Goal: Task Accomplishment & Management: Manage account settings

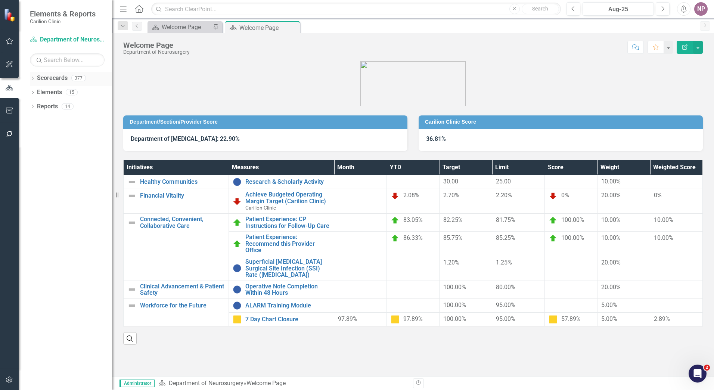
click at [33, 78] on icon "Dropdown" at bounding box center [32, 79] width 5 height 4
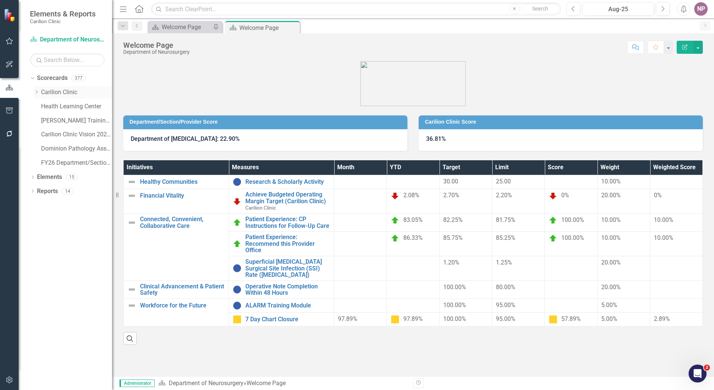
click at [67, 91] on link "Carilion Clinic" at bounding box center [76, 92] width 71 height 9
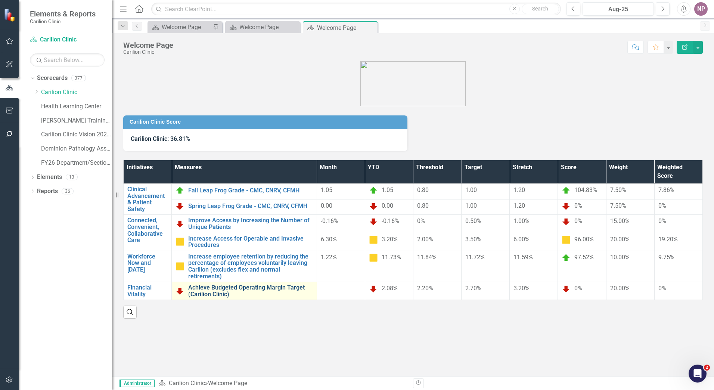
click at [262, 289] on link "Achieve Budgeted Operating Margin Target (Carilion Clinic)" at bounding box center [250, 290] width 125 height 13
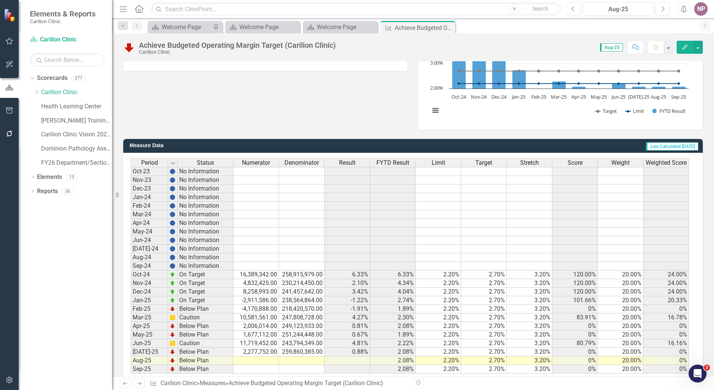
scroll to position [132, 0]
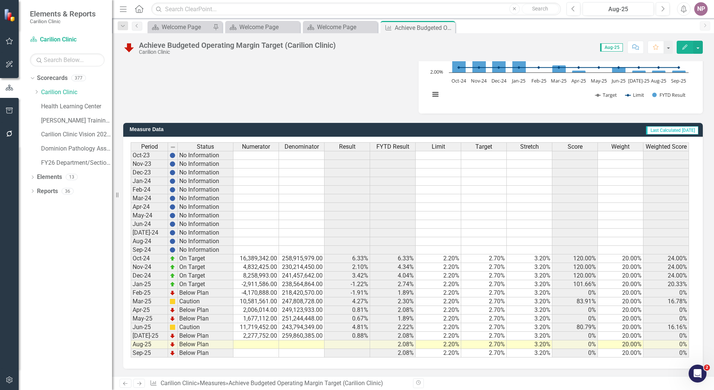
click at [248, 346] on td at bounding box center [256, 344] width 46 height 9
click at [239, 351] on td at bounding box center [256, 353] width 46 height 9
click at [245, 346] on td at bounding box center [256, 344] width 46 height 9
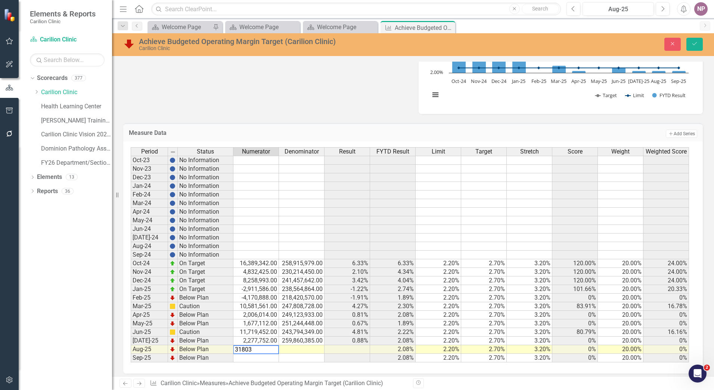
type textarea "318039"
type textarea "256837600"
click at [392, 188] on td at bounding box center [393, 186] width 46 height 9
click at [694, 49] on button "Save" at bounding box center [694, 44] width 16 height 13
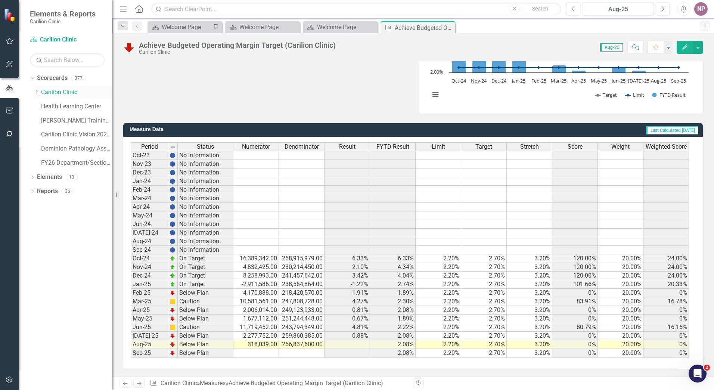
scroll to position [94, 0]
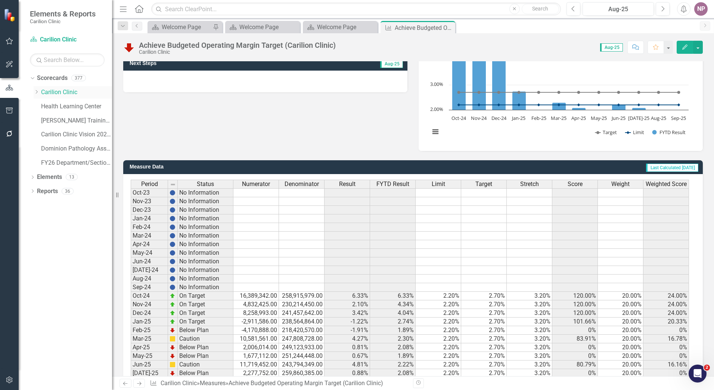
click at [65, 90] on link "Carilion Clinic" at bounding box center [76, 92] width 71 height 9
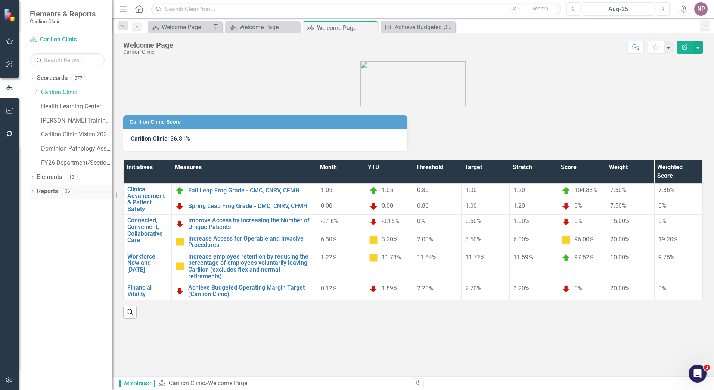
click at [31, 191] on icon "Dropdown" at bounding box center [32, 192] width 5 height 4
click at [37, 274] on icon "Dropdown" at bounding box center [35, 274] width 5 height 4
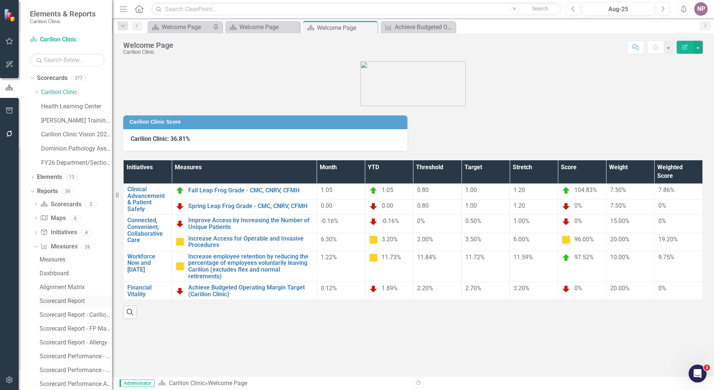
click at [59, 301] on div "Scorecard Report" at bounding box center [76, 300] width 72 height 7
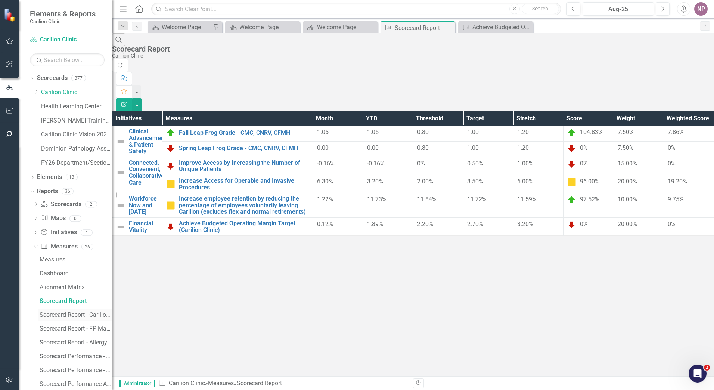
click at [76, 314] on div "Scorecard Report - Carilion Clinic" at bounding box center [76, 314] width 72 height 7
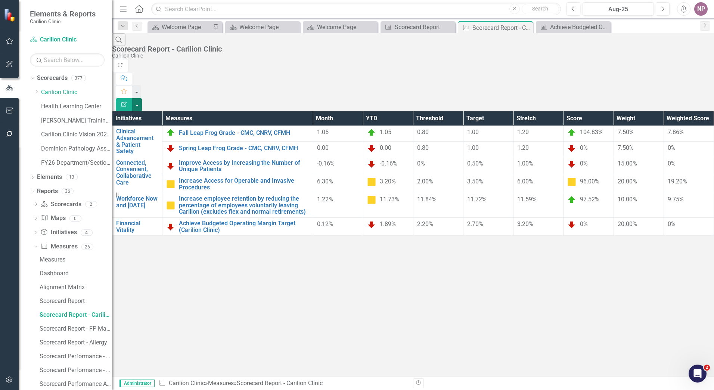
click at [142, 98] on button "button" at bounding box center [137, 104] width 10 height 13
click at [679, 86] on link "Excel Export to Excel" at bounding box center [672, 90] width 59 height 14
click at [70, 92] on link "Carilion Clinic" at bounding box center [76, 92] width 71 height 9
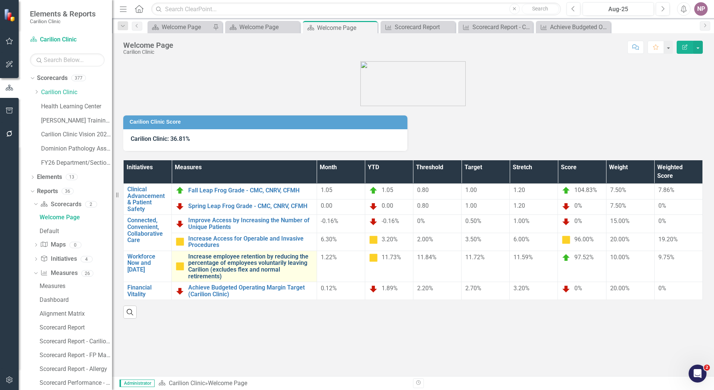
click at [247, 272] on link "Increase employee retention by reducing the percentage of employees voluntarily…" at bounding box center [250, 266] width 125 height 26
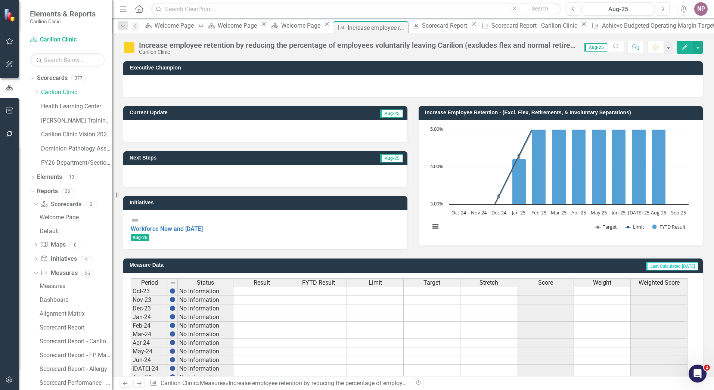
scroll to position [132, 0]
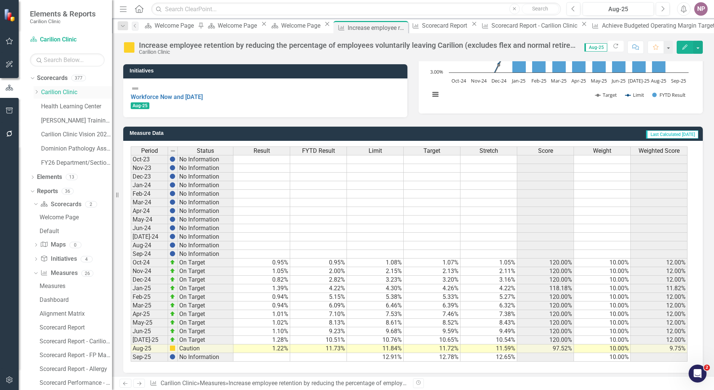
click at [52, 87] on div "Dropdown Carilion Clinic" at bounding box center [73, 92] width 78 height 12
click at [68, 100] on div "Health Learning Center" at bounding box center [76, 106] width 71 height 12
click at [71, 94] on link "Carilion Clinic" at bounding box center [76, 92] width 71 height 9
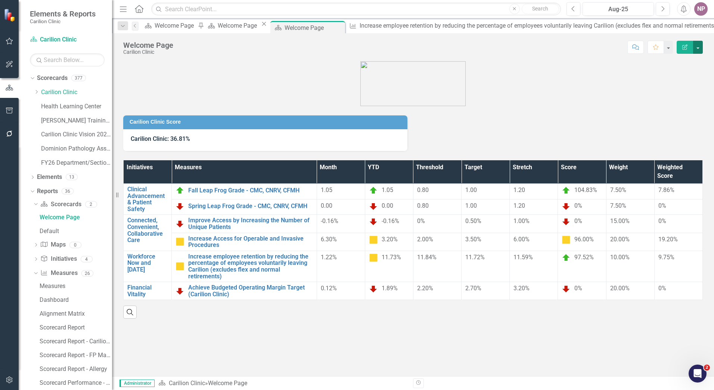
click at [696, 50] on button "button" at bounding box center [698, 47] width 10 height 13
click at [685, 110] on link "PDF Export to PDF" at bounding box center [672, 105] width 60 height 14
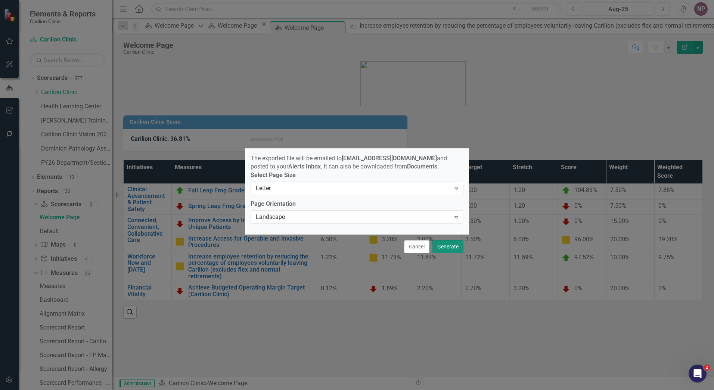
click at [444, 253] on button "Generate" at bounding box center [447, 246] width 31 height 13
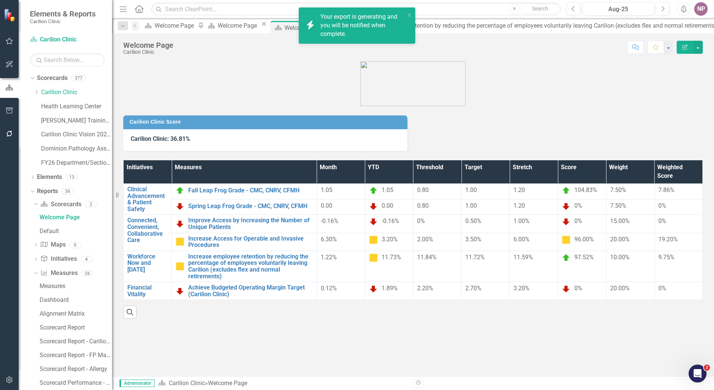
click at [273, 352] on div "Carilion Clinic Score Carilion Clinic: 36.81% Initiatives Measures Month YTD Th…" at bounding box center [413, 218] width 602 height 315
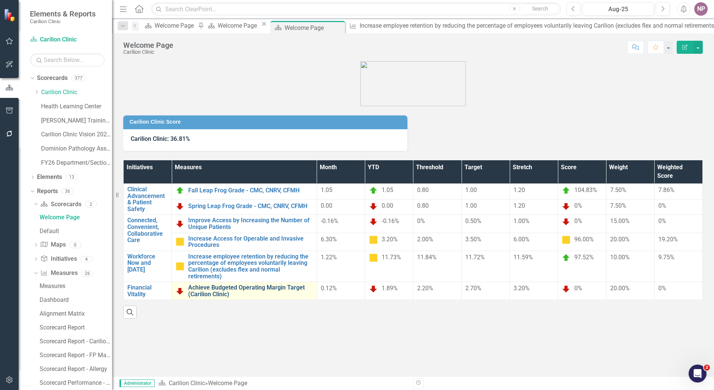
click at [295, 285] on link "Achieve Budgeted Operating Margin Target (Carilion Clinic)" at bounding box center [250, 290] width 125 height 13
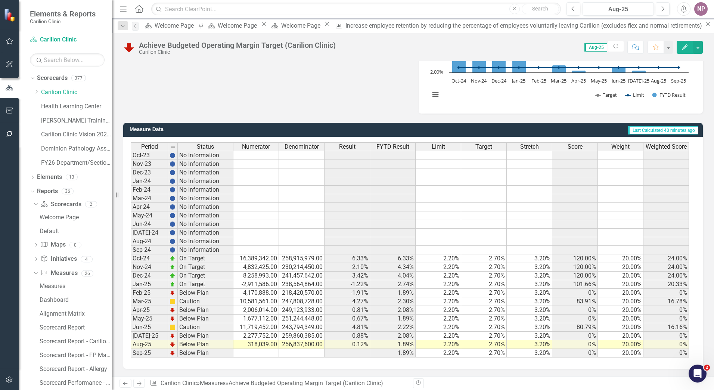
scroll to position [131, 0]
click at [37, 90] on icon "Dropdown" at bounding box center [37, 92] width 6 height 4
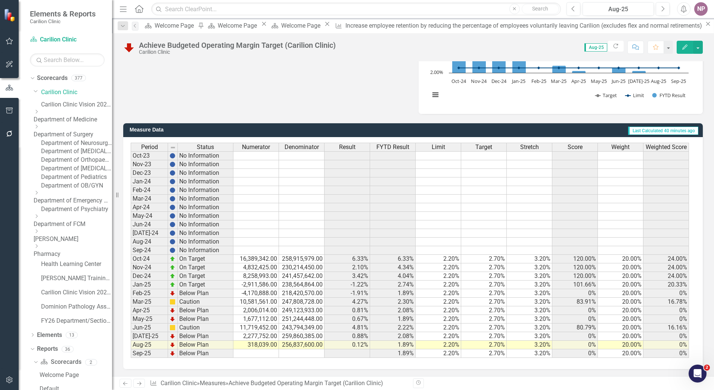
click at [39, 218] on icon "Dropdown" at bounding box center [37, 216] width 6 height 4
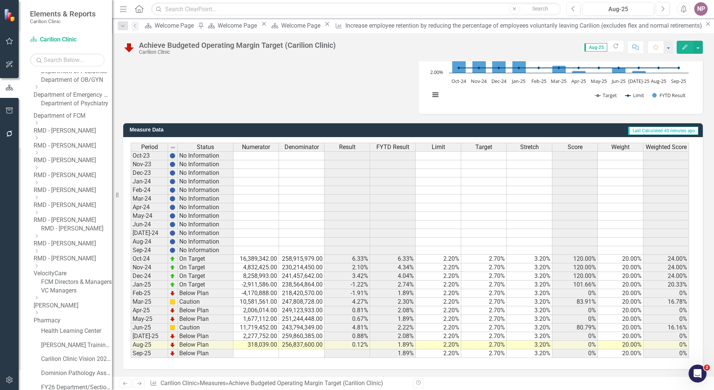
scroll to position [149, 0]
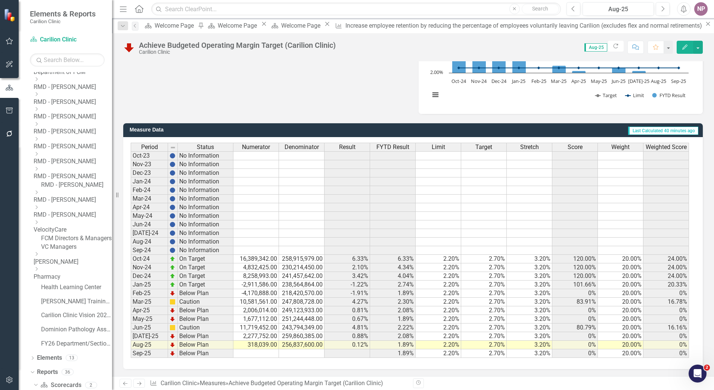
click at [72, 234] on link "VelocityCare" at bounding box center [73, 229] width 78 height 9
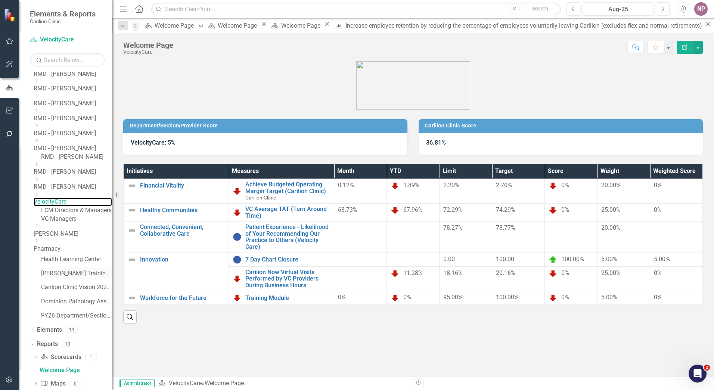
scroll to position [140, 0]
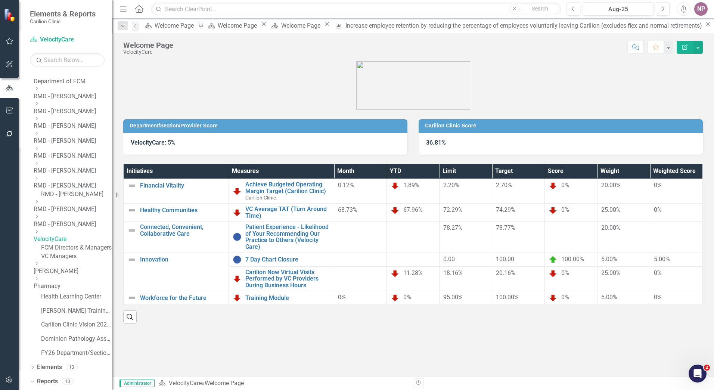
click at [39, 91] on icon "Dropdown" at bounding box center [37, 88] width 6 height 4
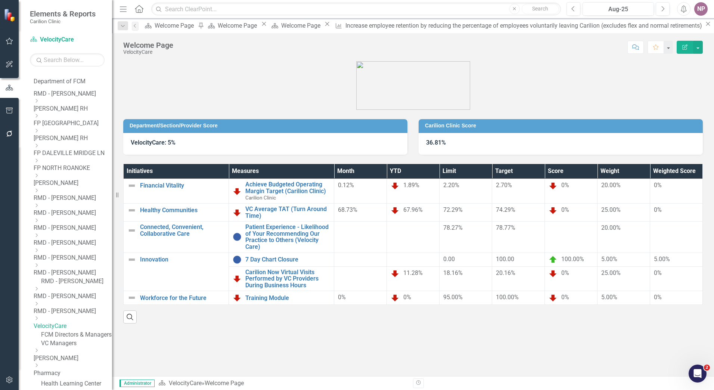
click at [62, 104] on div "Dropdown" at bounding box center [73, 101] width 78 height 6
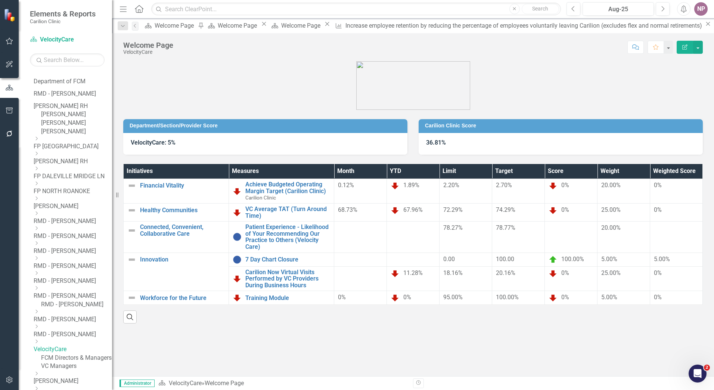
click at [73, 136] on link "[PERSON_NAME]" at bounding box center [76, 131] width 71 height 9
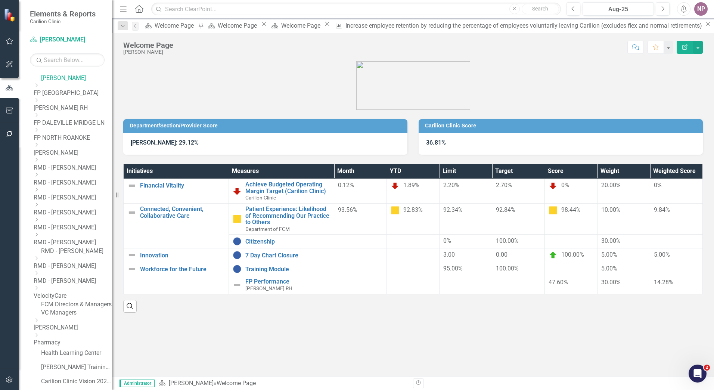
scroll to position [193, 0]
drag, startPoint x: 55, startPoint y: 150, endPoint x: 58, endPoint y: 155, distance: 5.9
click at [55, 98] on div "Dropdown FP [GEOGRAPHIC_DATA]" at bounding box center [73, 90] width 78 height 15
click at [39, 88] on icon "Dropdown" at bounding box center [37, 86] width 6 height 4
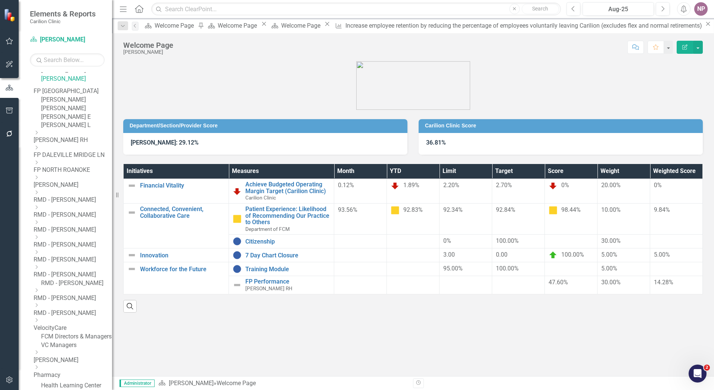
click at [56, 144] on div "Dropdown [PERSON_NAME] RH" at bounding box center [73, 137] width 78 height 15
click at [39, 135] on icon "Dropdown" at bounding box center [37, 132] width 6 height 4
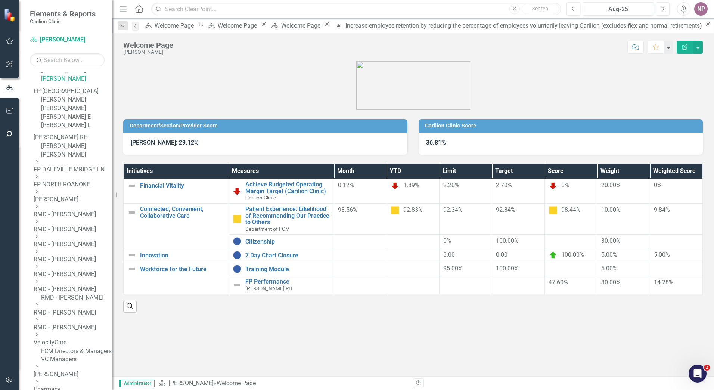
click at [92, 150] on link "[PERSON_NAME]" at bounding box center [76, 146] width 71 height 9
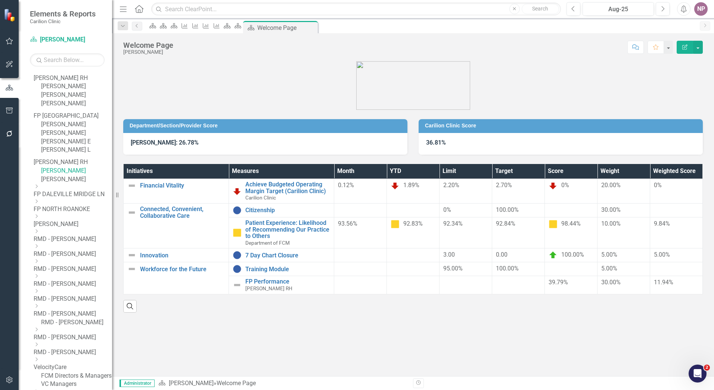
scroll to position [165, 0]
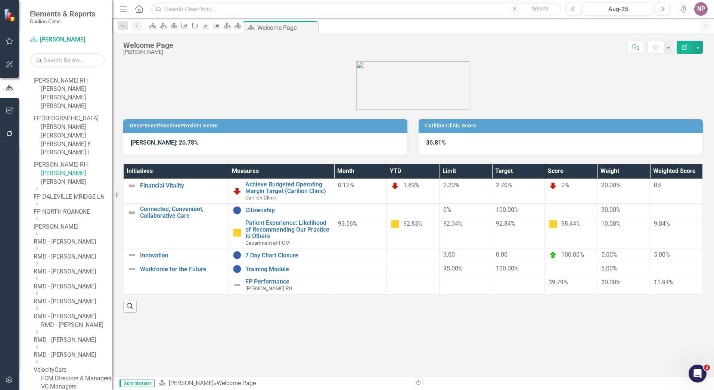
click at [87, 186] on link "[PERSON_NAME]" at bounding box center [76, 182] width 71 height 9
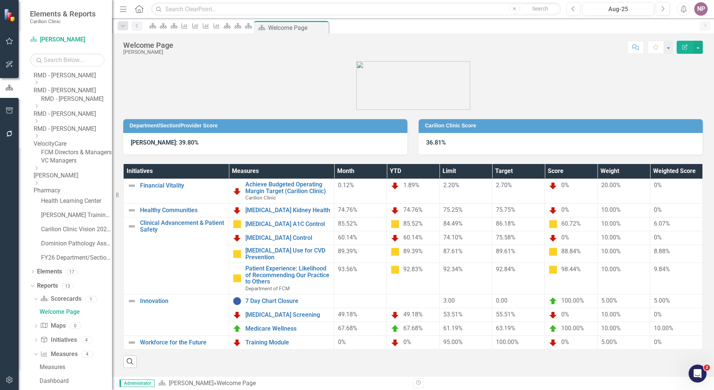
scroll to position [352, 0]
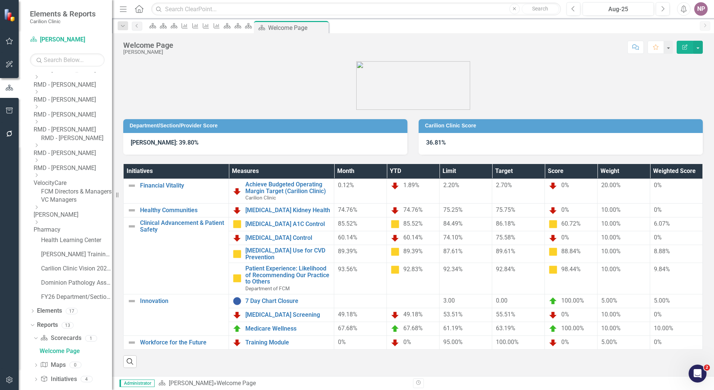
click at [57, 6] on div "Dropdown" at bounding box center [72, 3] width 77 height 6
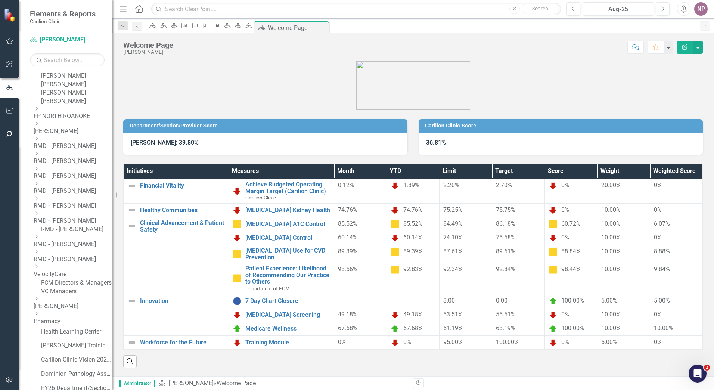
click at [83, 21] on link "[PERSON_NAME]" at bounding box center [76, 16] width 71 height 9
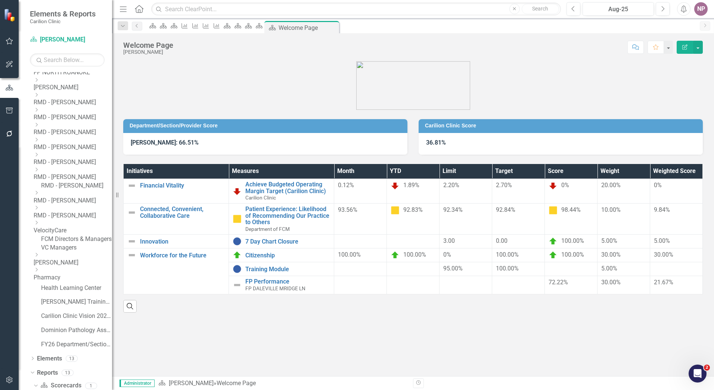
scroll to position [395, 0]
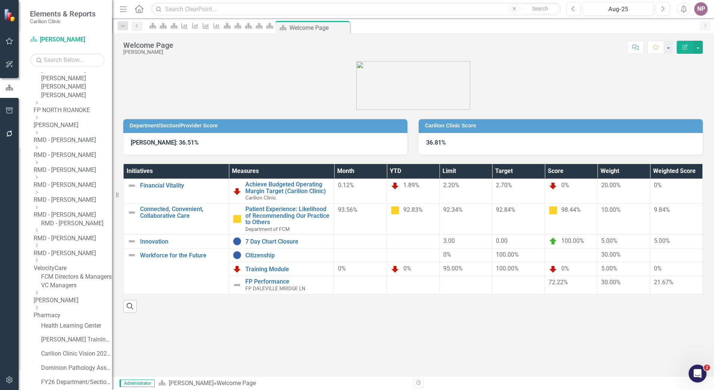
scroll to position [321, 0]
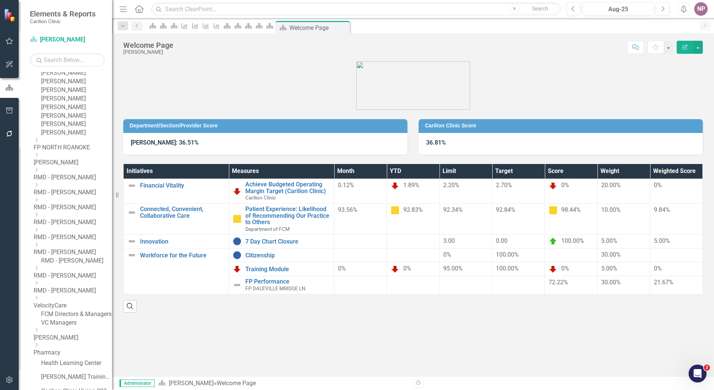
click at [84, 69] on link "[PERSON_NAME]" at bounding box center [76, 64] width 71 height 9
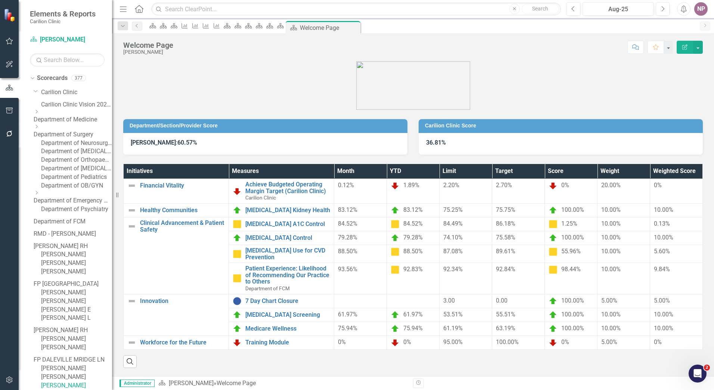
click at [83, 120] on link "Department of Medicine" at bounding box center [73, 119] width 78 height 9
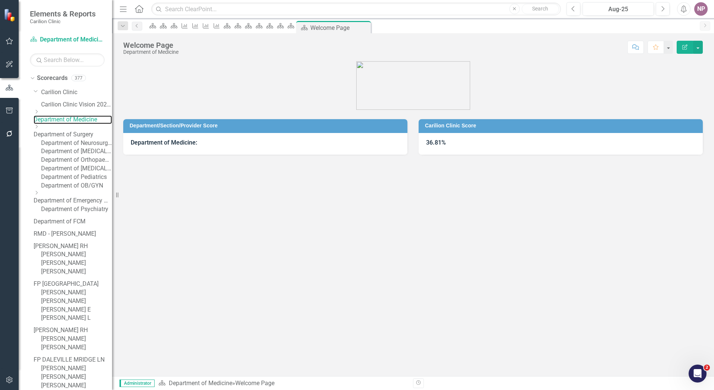
scroll to position [582, 0]
